Goal: Task Accomplishment & Management: Use online tool/utility

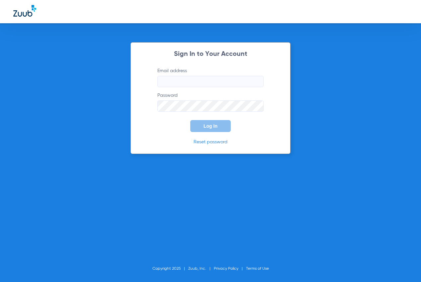
type input "[EMAIL_ADDRESS][DOMAIN_NAME]"
click at [170, 77] on input "[EMAIL_ADDRESS][DOMAIN_NAME]" at bounding box center [210, 81] width 106 height 11
drag, startPoint x: 149, startPoint y: 127, endPoint x: 168, endPoint y: 128, distance: 18.3
click at [149, 127] on form "Email address [EMAIL_ADDRESS][DOMAIN_NAME] Password Log In" at bounding box center [210, 99] width 126 height 64
click at [201, 128] on button "Log In" at bounding box center [210, 126] width 41 height 12
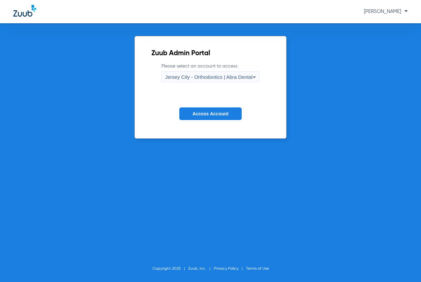
click at [198, 74] on span "Jersey City - Orthodontics | Abra Dental" at bounding box center [208, 77] width 87 height 6
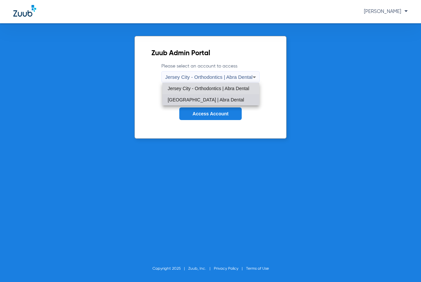
click at [194, 103] on mat-option "[GEOGRAPHIC_DATA] | Abra Dental" at bounding box center [210, 99] width 97 height 11
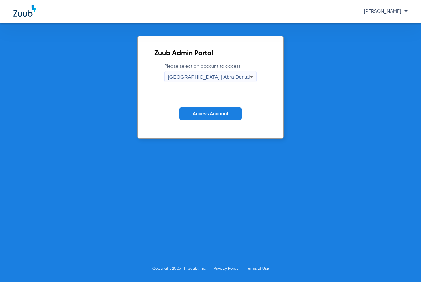
click at [197, 113] on span "Access Account" at bounding box center [211, 113] width 36 height 5
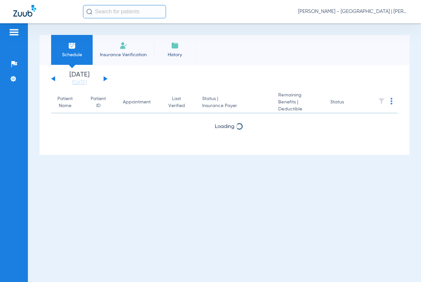
click at [110, 7] on input "text" at bounding box center [124, 11] width 83 height 13
click at [115, 11] on input "text" at bounding box center [124, 11] width 83 height 13
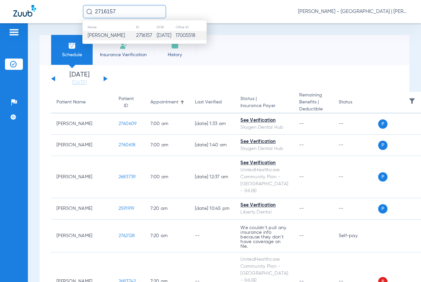
type input "2716157"
click at [138, 34] on td "2716157" at bounding box center [146, 35] width 21 height 9
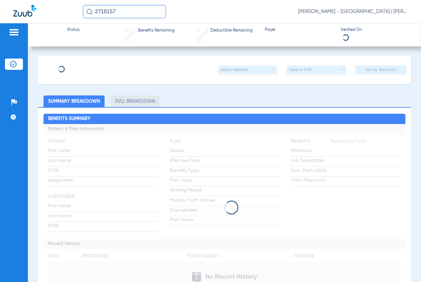
type input "[PERSON_NAME]"
type input "Oloo"
type input "[DATE]"
type input "71403517"
click at [90, 67] on span "Edit" at bounding box center [93, 67] width 6 height 6
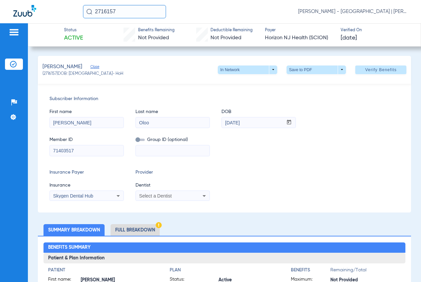
click at [167, 202] on div "Subscriber Information First name [PERSON_NAME] Last name [PERSON_NAME] mm / dd…" at bounding box center [225, 148] width 374 height 129
click at [164, 194] on span "Select a Dentist" at bounding box center [155, 195] width 33 height 5
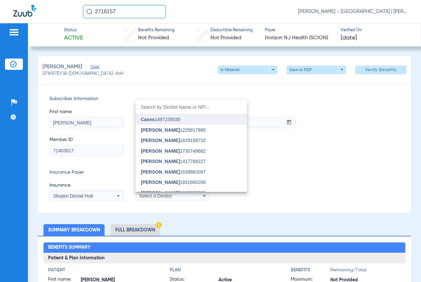
click at [181, 116] on mat-option "Cases 1497235030" at bounding box center [191, 119] width 112 height 11
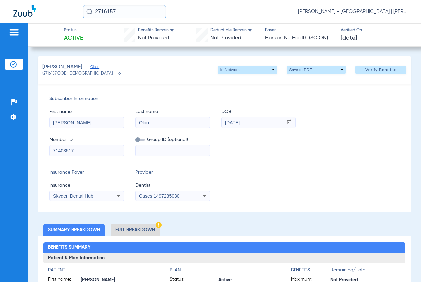
click at [365, 67] on span "Verify Benefits" at bounding box center [381, 69] width 32 height 5
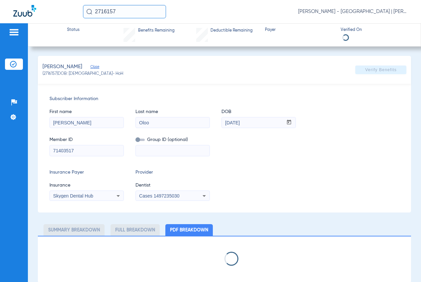
select select "page-width"
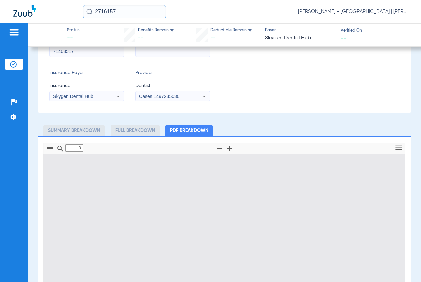
type input "1"
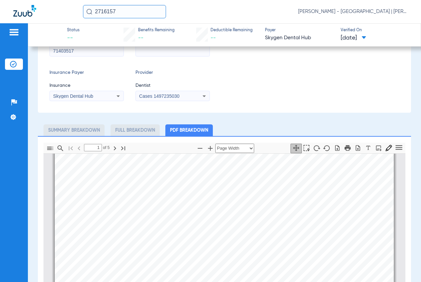
drag, startPoint x: 104, startPoint y: 9, endPoint x: 86, endPoint y: 3, distance: 18.9
click at [86, 3] on div "2716157 [PERSON_NAME] - [GEOGRAPHIC_DATA] | [PERSON_NAME]" at bounding box center [210, 11] width 421 height 23
type input "1"
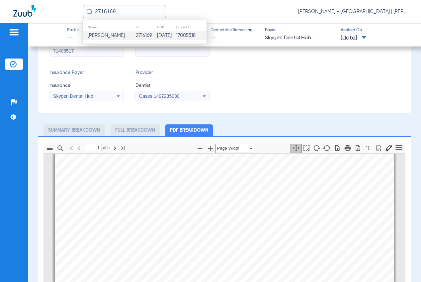
type input "2716169"
click at [117, 34] on span "[PERSON_NAME]" at bounding box center [106, 35] width 37 height 5
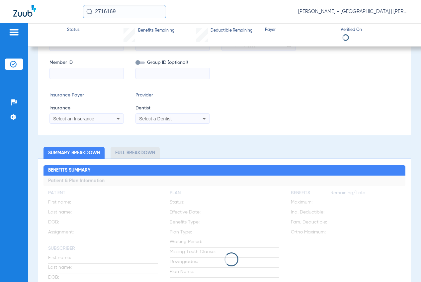
scroll to position [33, 0]
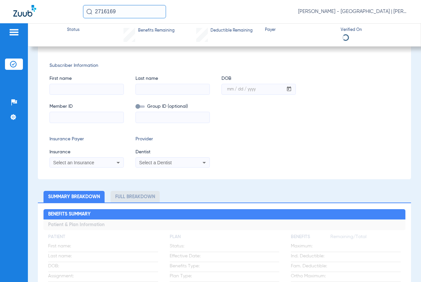
type input "DENZEL"
type input "OKOTH"
type input "[DATE]"
type input "70519227"
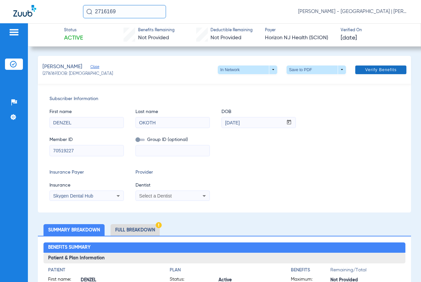
click at [360, 63] on span at bounding box center [380, 70] width 51 height 16
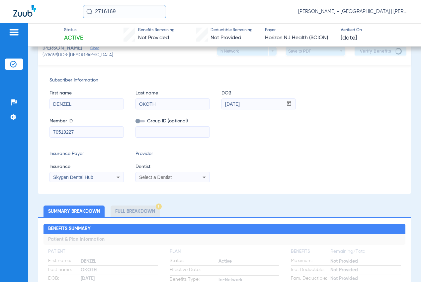
scroll to position [33, 0]
